Goal: Find specific page/section: Find specific page/section

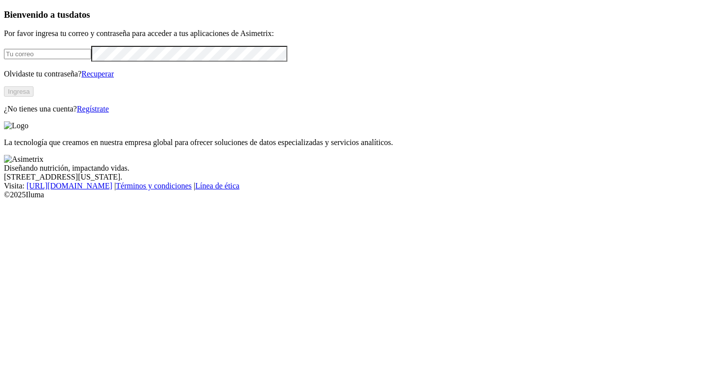
type input "jonatan.velez@premexcorp.com"
click at [34, 97] on button "Ingresa" at bounding box center [19, 91] width 30 height 10
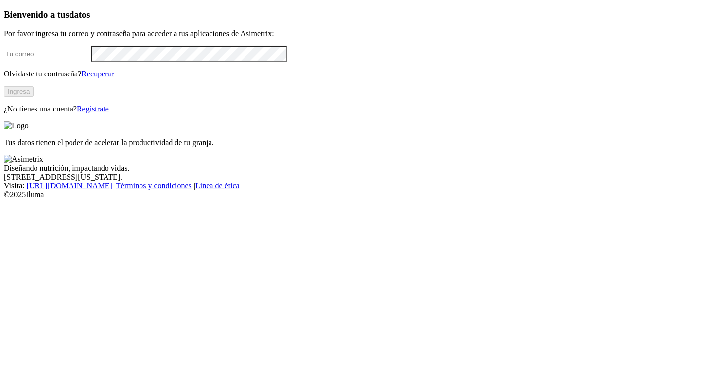
type input "[EMAIL_ADDRESS][PERSON_NAME][DOMAIN_NAME]"
click at [34, 97] on button "Ingresa" at bounding box center [19, 91] width 30 height 10
